Goal: Find specific page/section: Find specific page/section

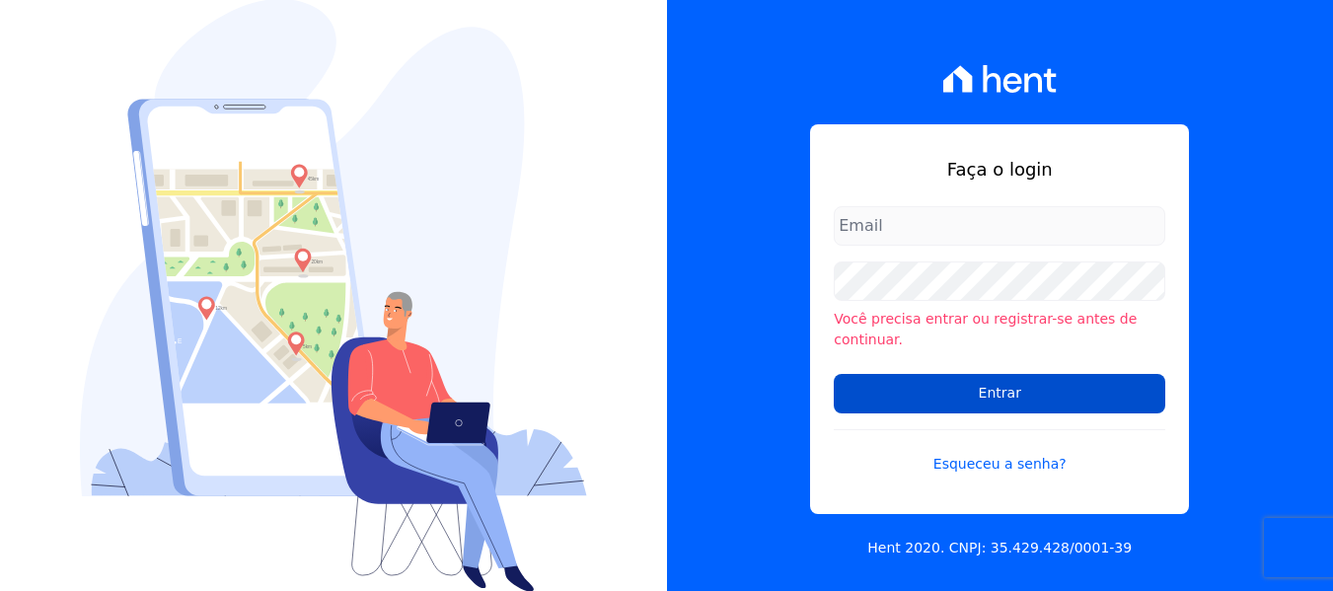
type input "[PERSON_NAME][EMAIL_ADDRESS][DOMAIN_NAME]"
click at [1004, 394] on input "Entrar" at bounding box center [1000, 393] width 332 height 39
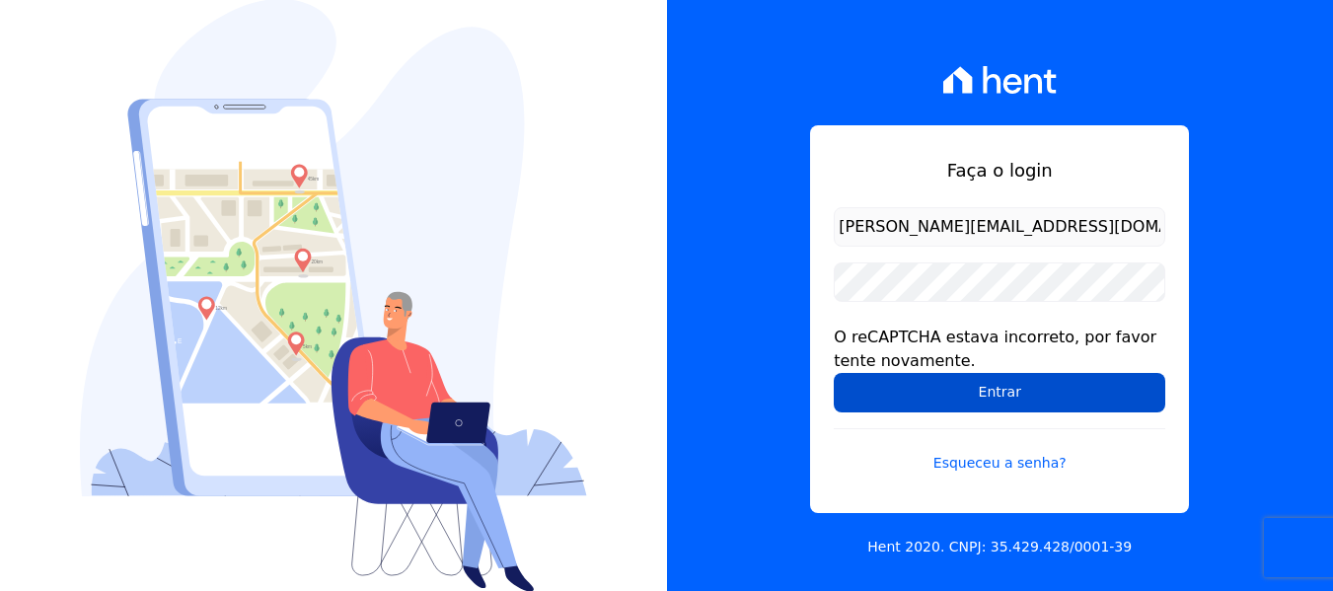
click at [1007, 392] on input "Entrar" at bounding box center [1000, 392] width 332 height 39
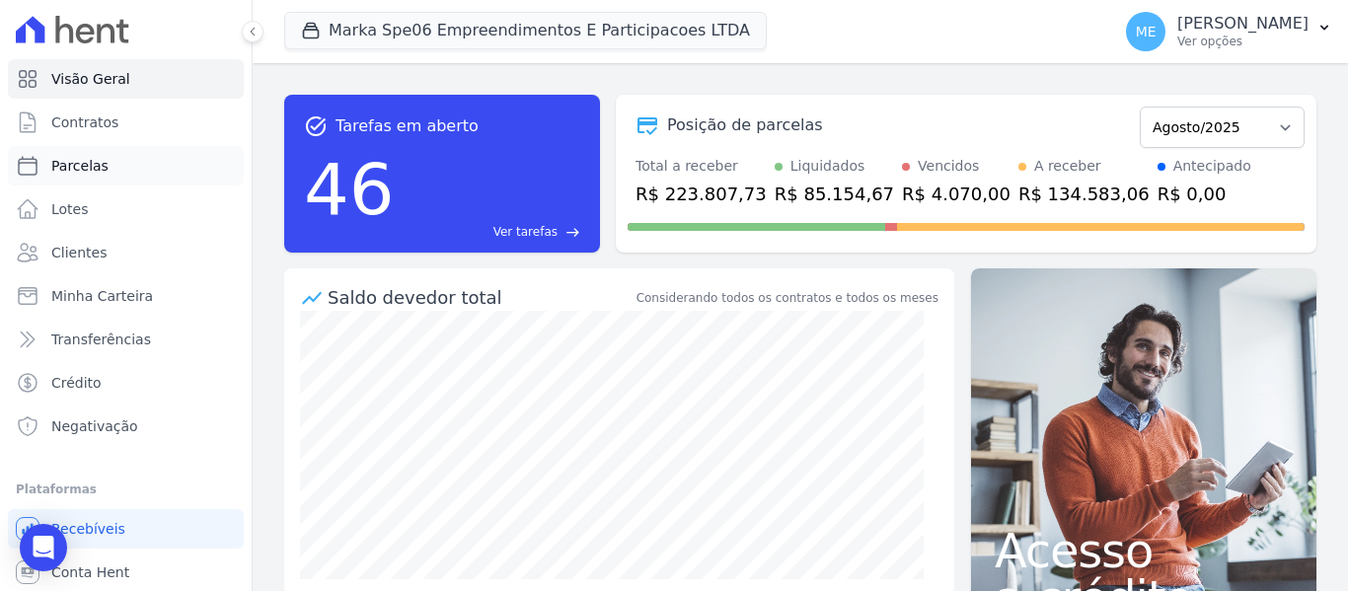
click at [82, 164] on span "Parcelas" at bounding box center [79, 166] width 57 height 20
select select
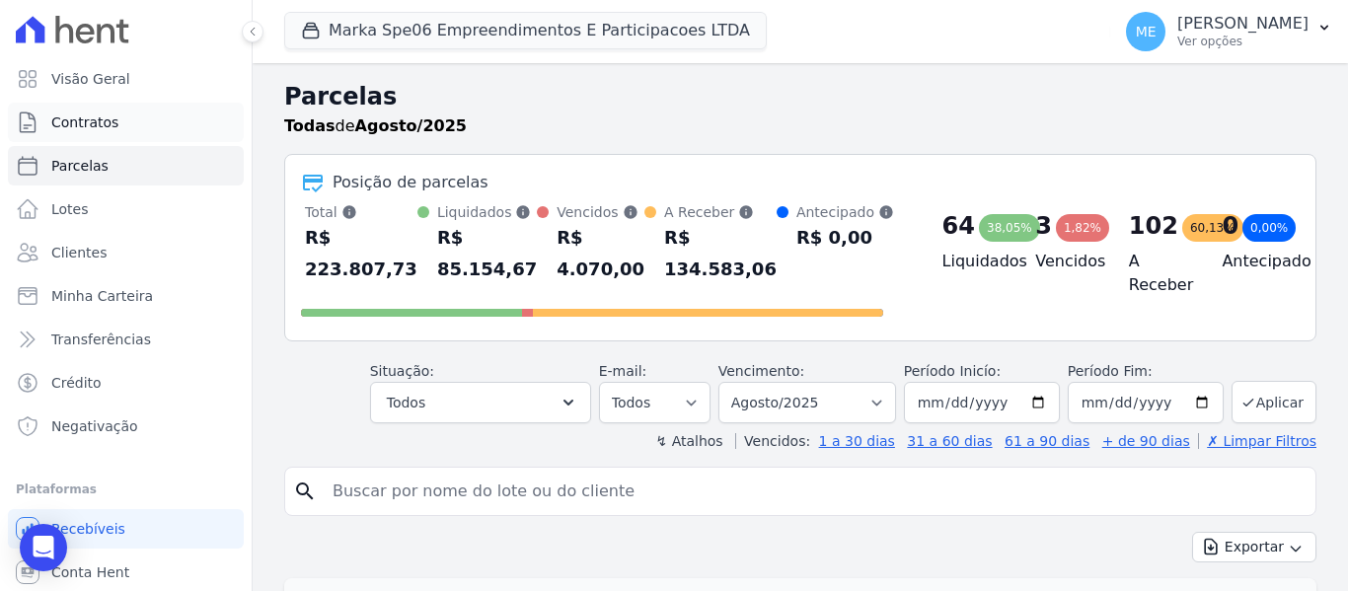
click at [111, 129] on span "Contratos" at bounding box center [84, 122] width 67 height 20
click at [127, 121] on link "Contratos" at bounding box center [126, 122] width 236 height 39
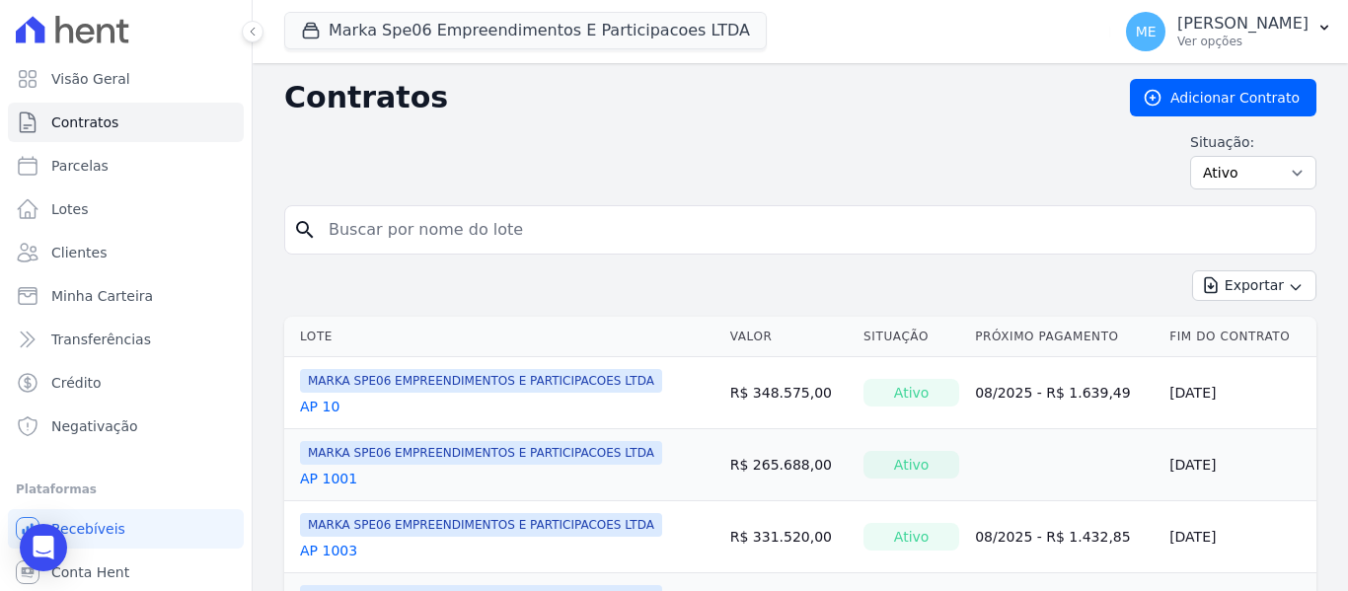
click at [602, 240] on input "search" at bounding box center [812, 229] width 991 height 39
